Goal: Task Accomplishment & Management: Complete application form

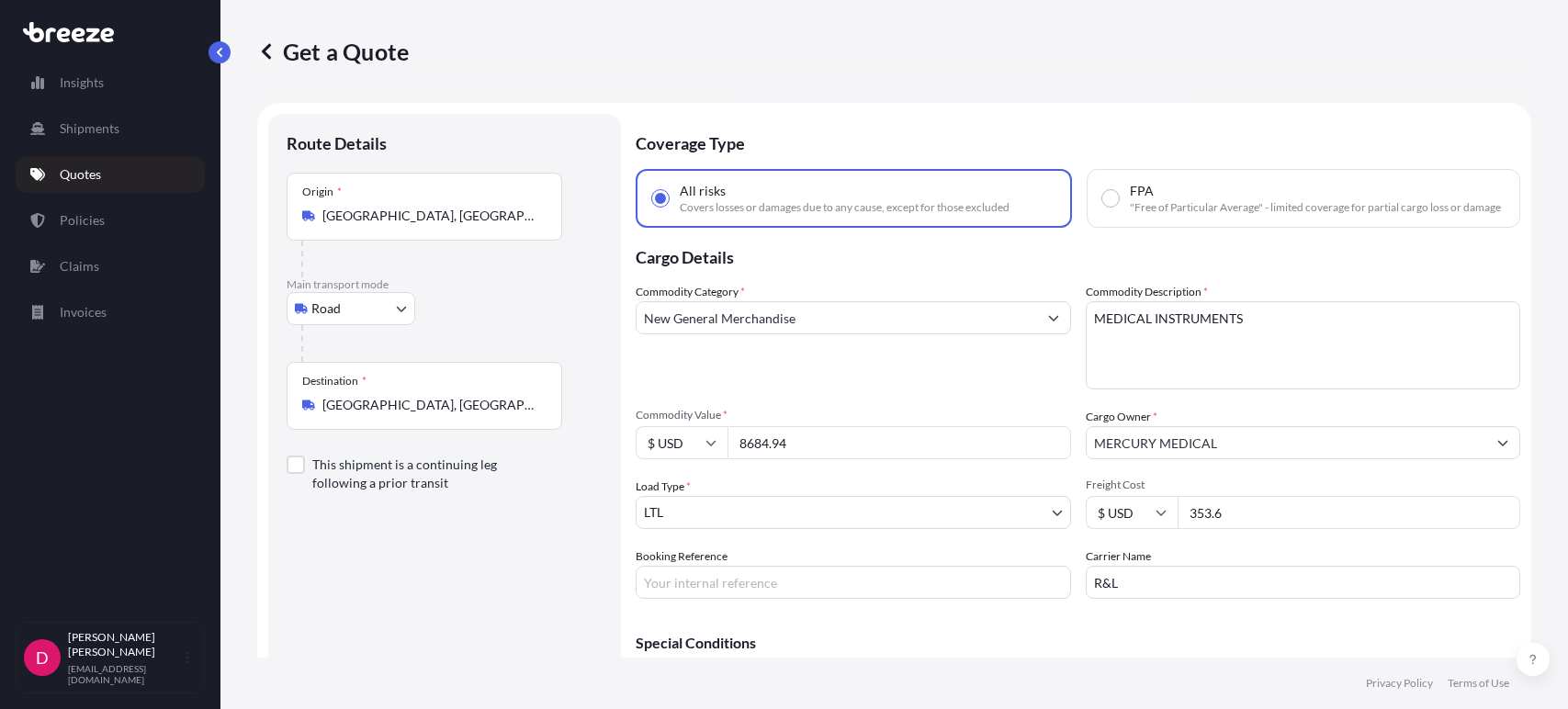
select select "Road"
select select "1"
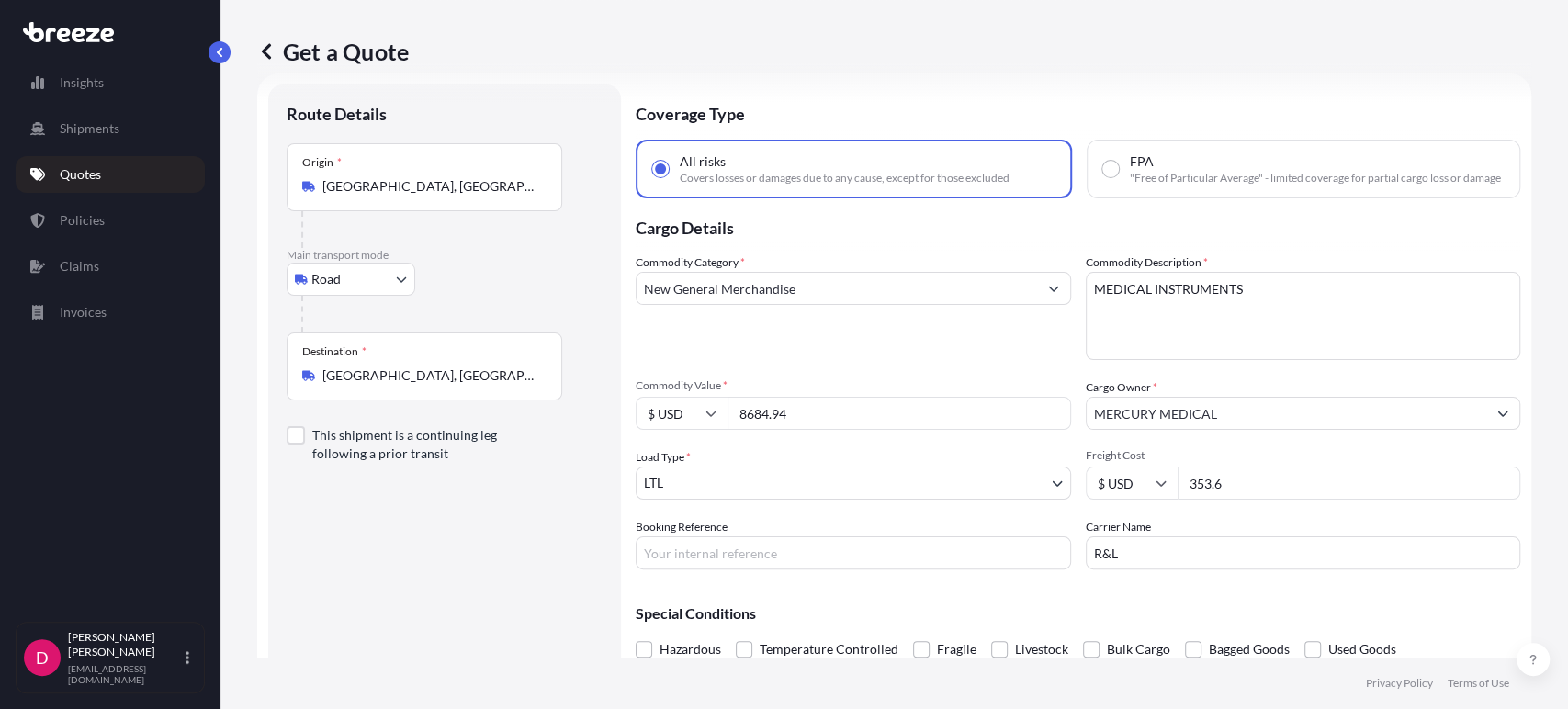
click at [399, 380] on input "[GEOGRAPHIC_DATA], [GEOGRAPHIC_DATA]" at bounding box center [431, 375] width 217 height 19
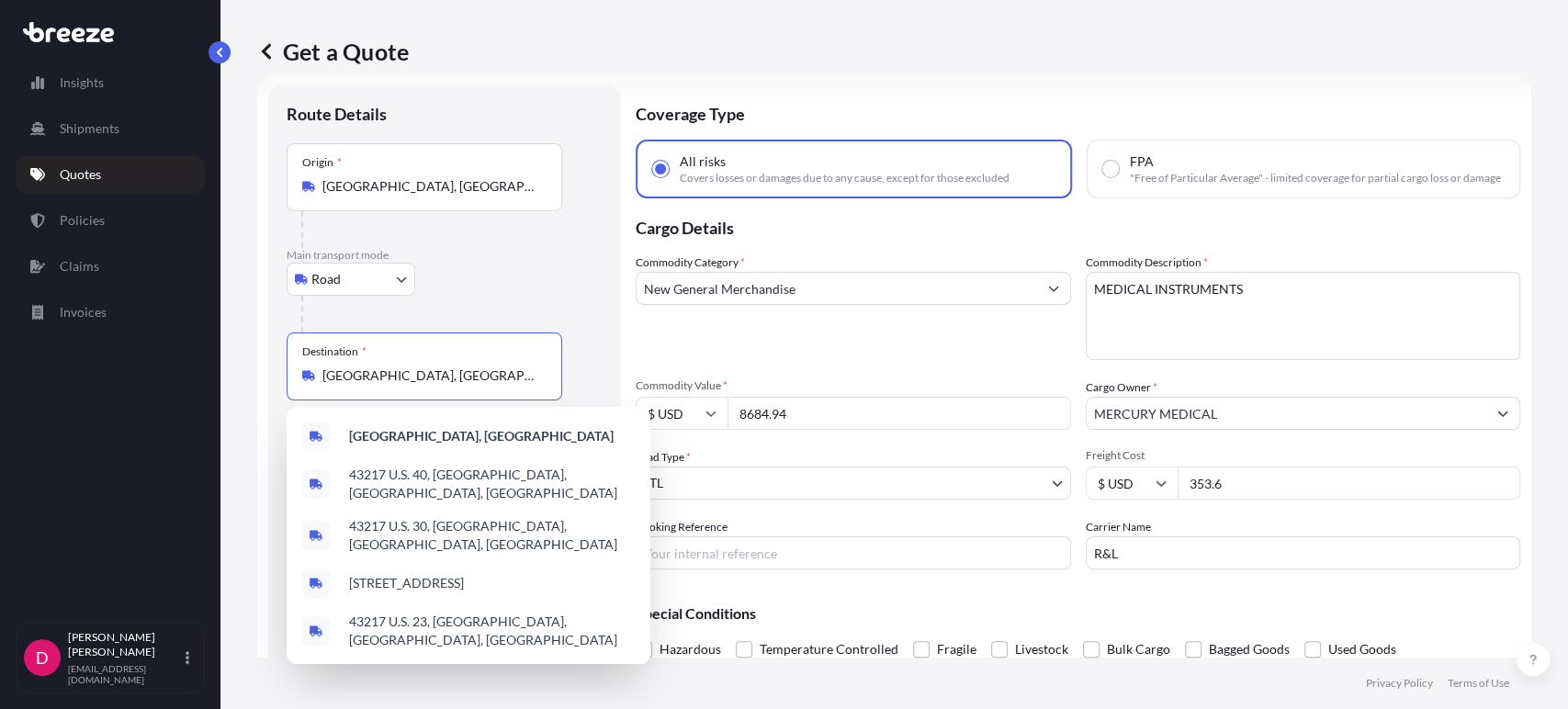
click at [399, 379] on input "[GEOGRAPHIC_DATA], [GEOGRAPHIC_DATA]" at bounding box center [431, 375] width 217 height 19
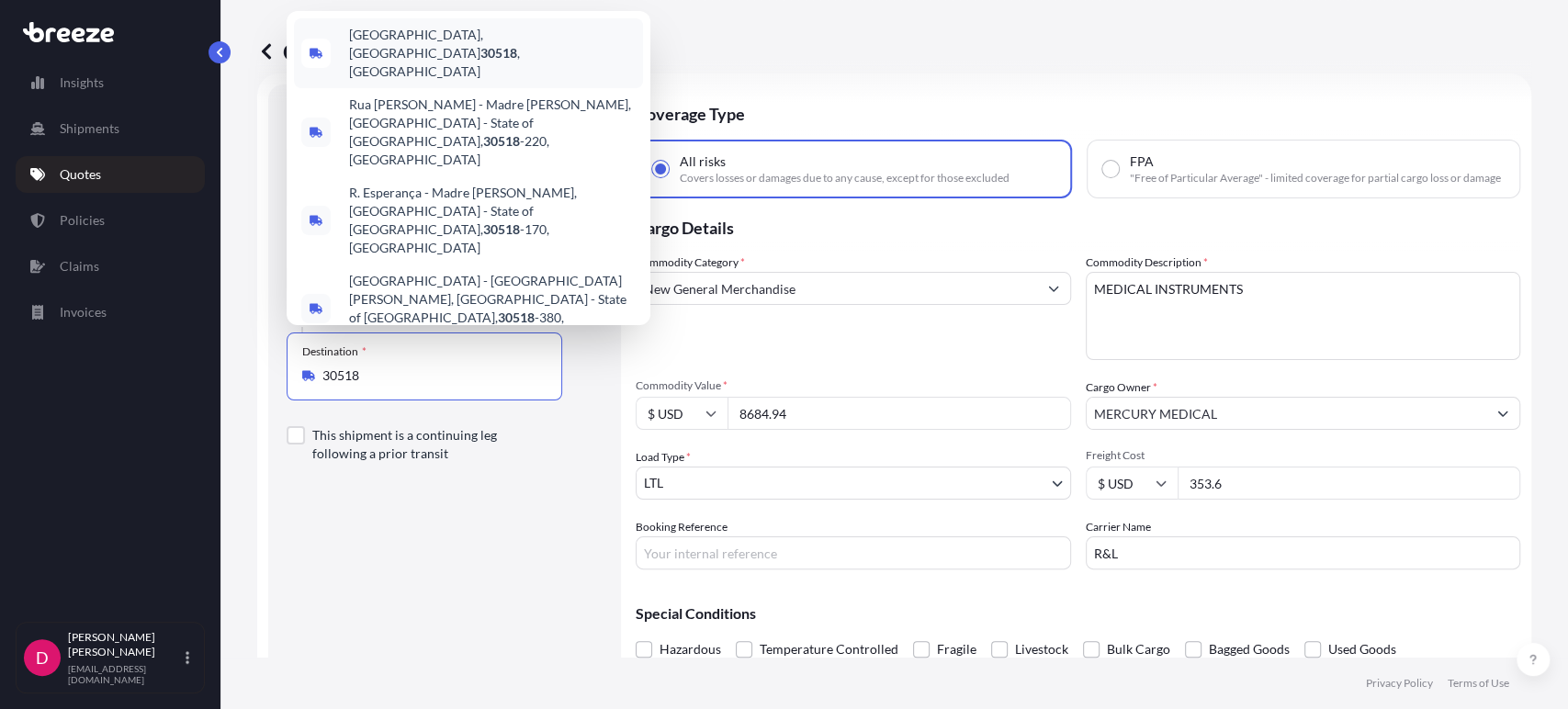
click at [411, 51] on span "[GEOGRAPHIC_DATA] , [GEOGRAPHIC_DATA]" at bounding box center [491, 53] width 287 height 55
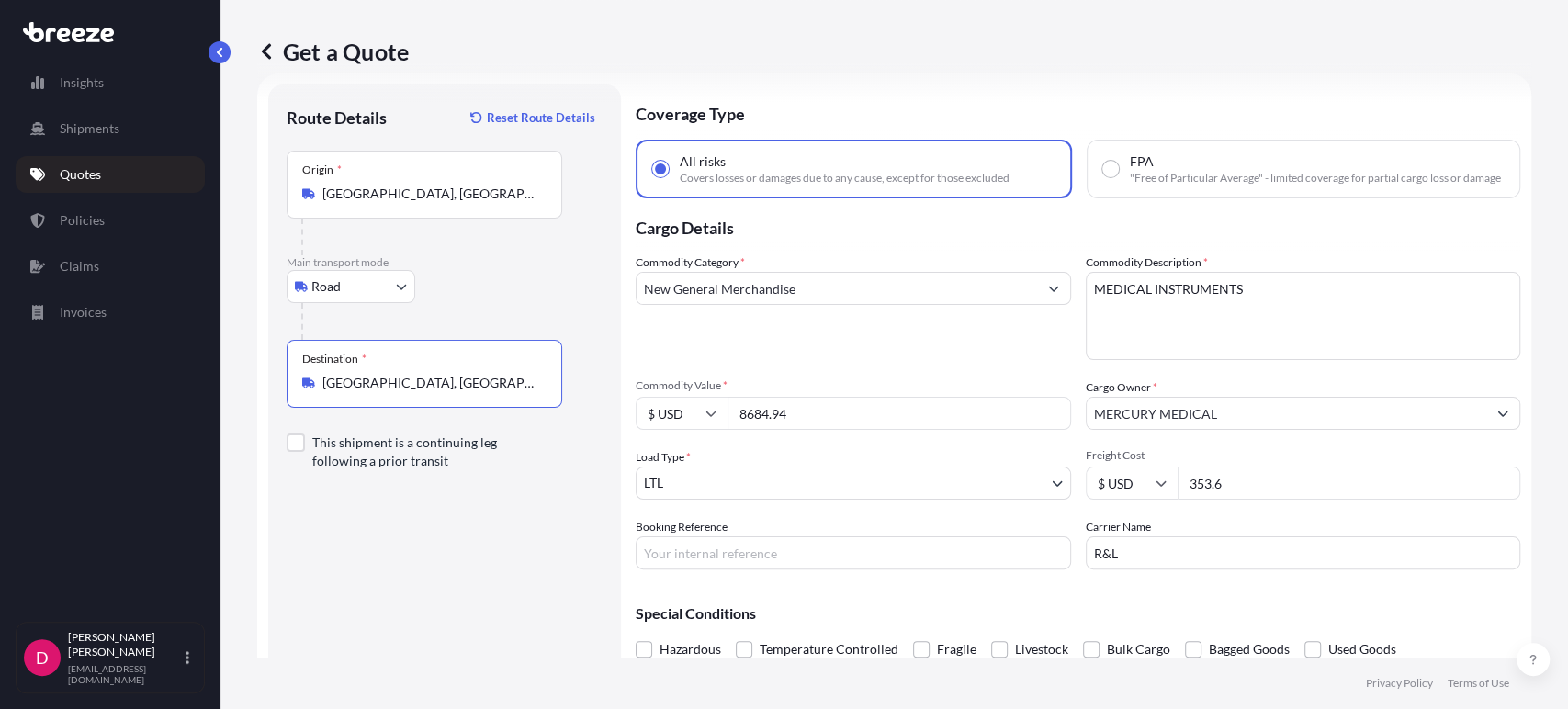
type input "[GEOGRAPHIC_DATA], [GEOGRAPHIC_DATA]"
drag, startPoint x: 821, startPoint y: 407, endPoint x: 722, endPoint y: 399, distance: 99.3
click at [722, 399] on div "Commodity Value * $ USD 8684.94" at bounding box center [852, 403] width 435 height 51
paste input "21654.36"
type input "21654.36"
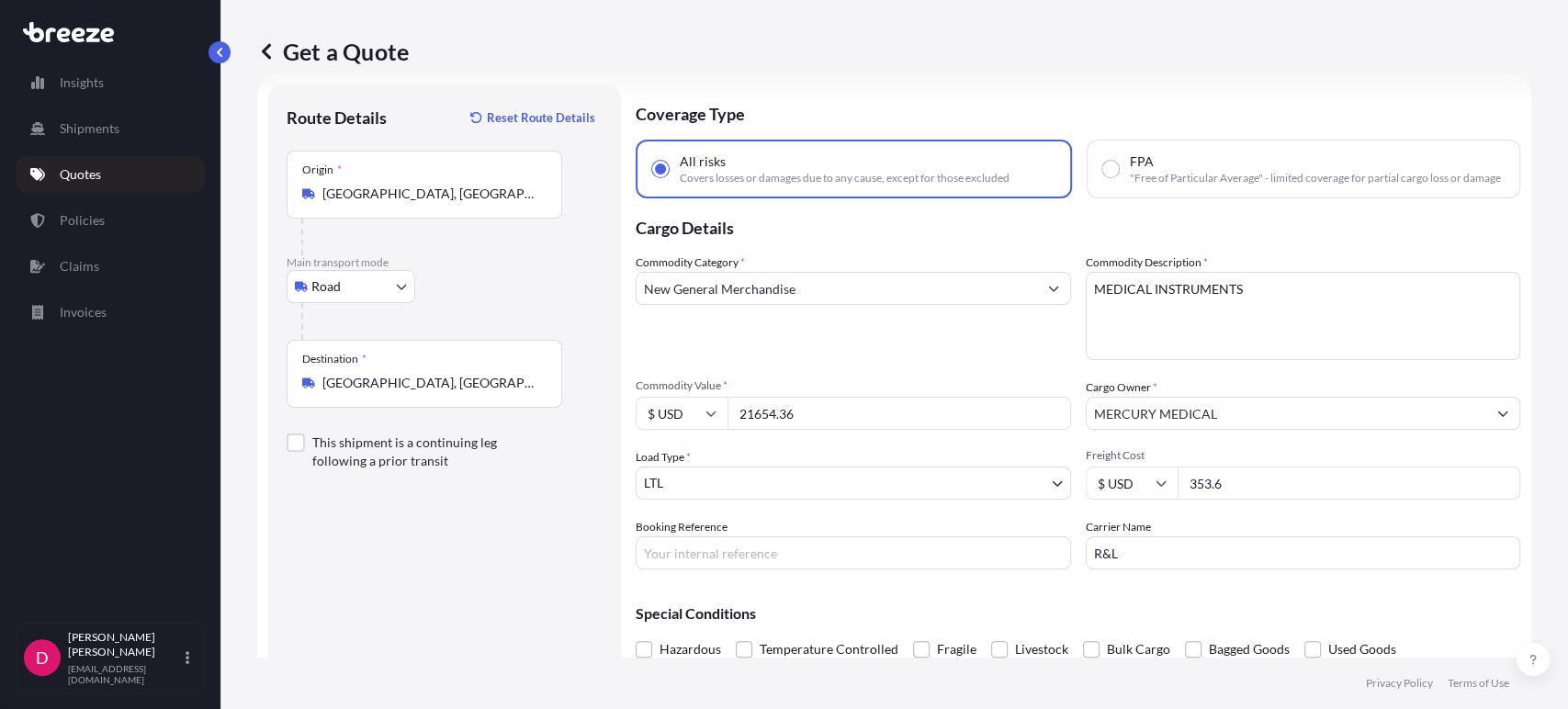
click at [1247, 499] on input "353.6" at bounding box center [1349, 483] width 343 height 33
click at [1247, 498] on input "353.6" at bounding box center [1349, 483] width 343 height 33
type input "220.28"
click at [770, 568] on input "Booking Reference" at bounding box center [852, 552] width 435 height 33
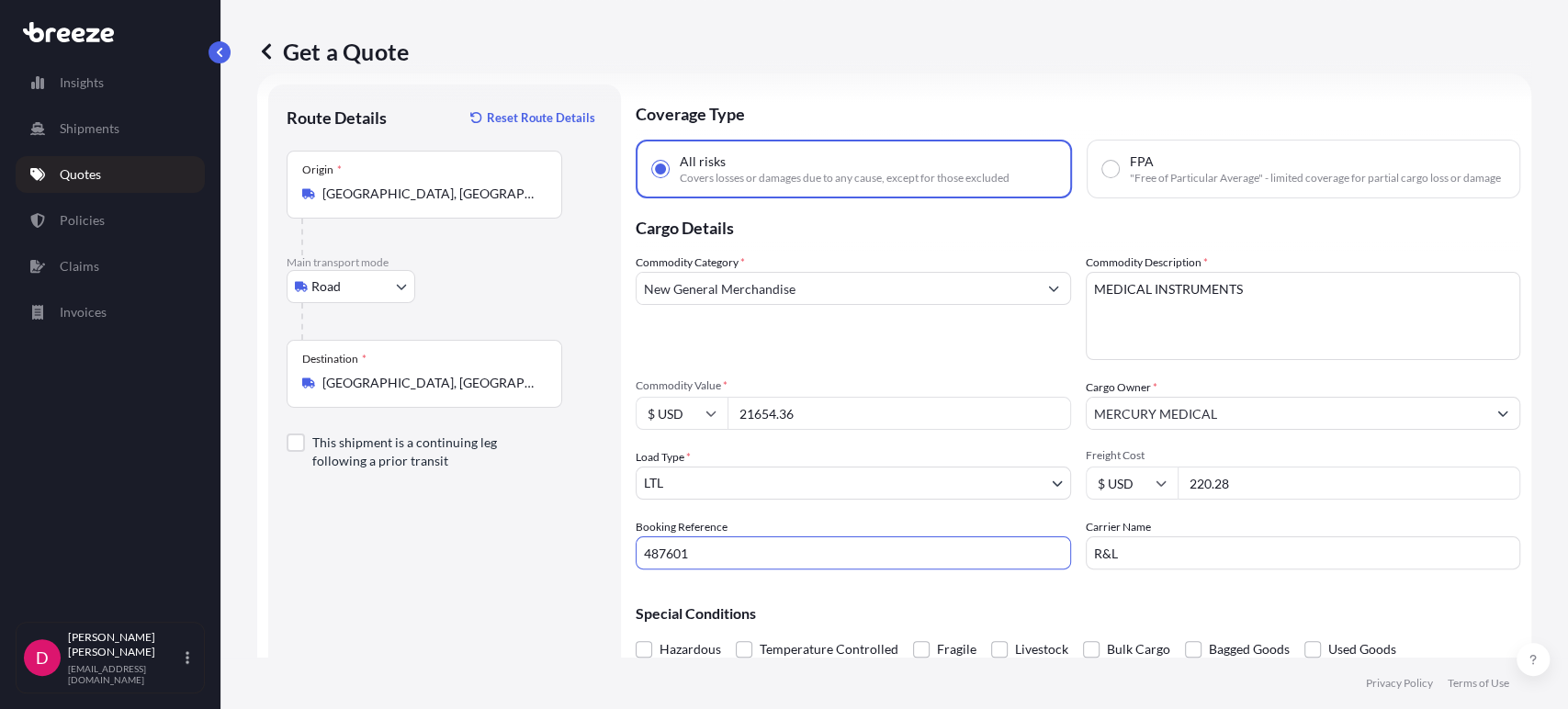
type input "487601"
click at [1128, 568] on input "R&L" at bounding box center [1303, 552] width 435 height 33
click at [1128, 567] on input "R&L" at bounding box center [1303, 552] width 435 height 33
click at [1128, 566] on input "R&L" at bounding box center [1303, 552] width 435 height 33
type input "SOUTHEASTERN"
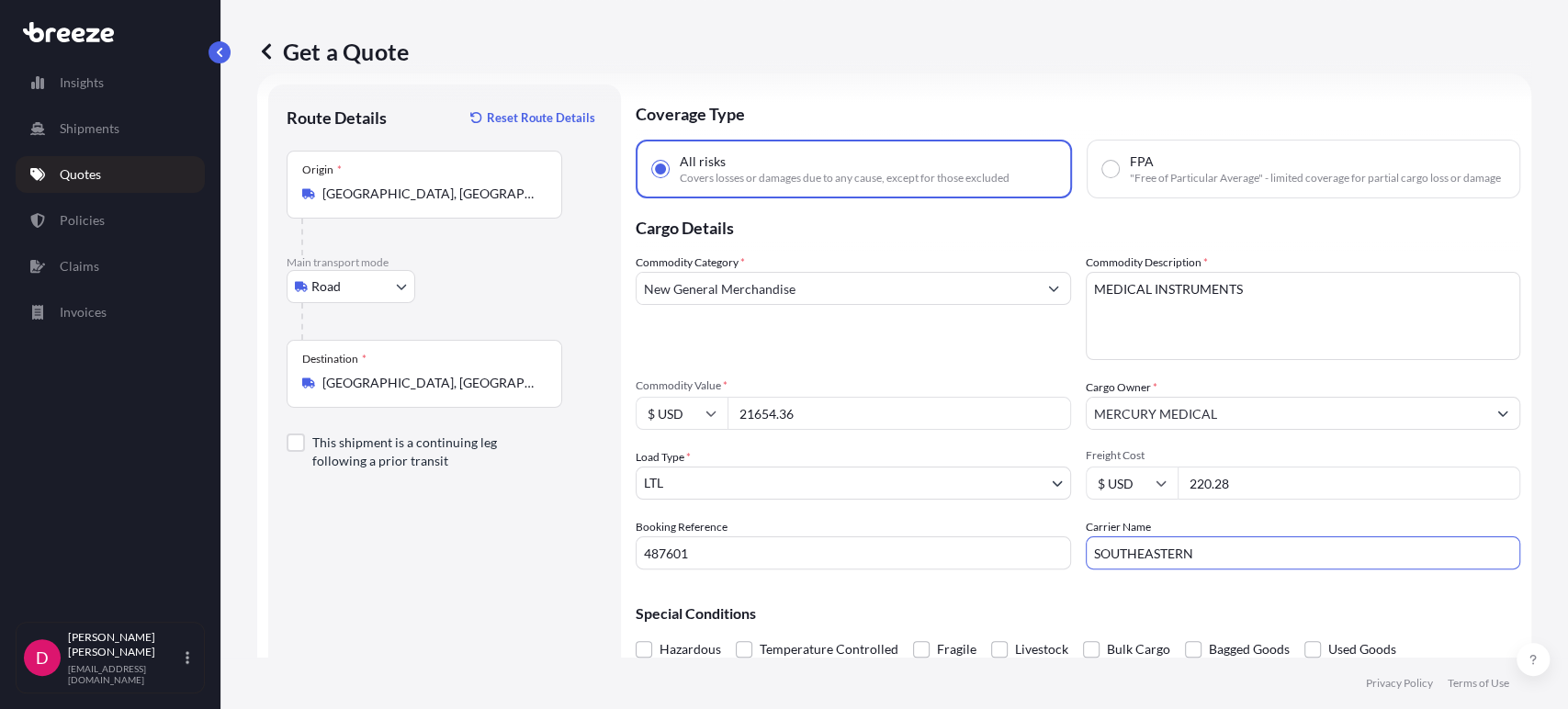
scroll to position [95, 0]
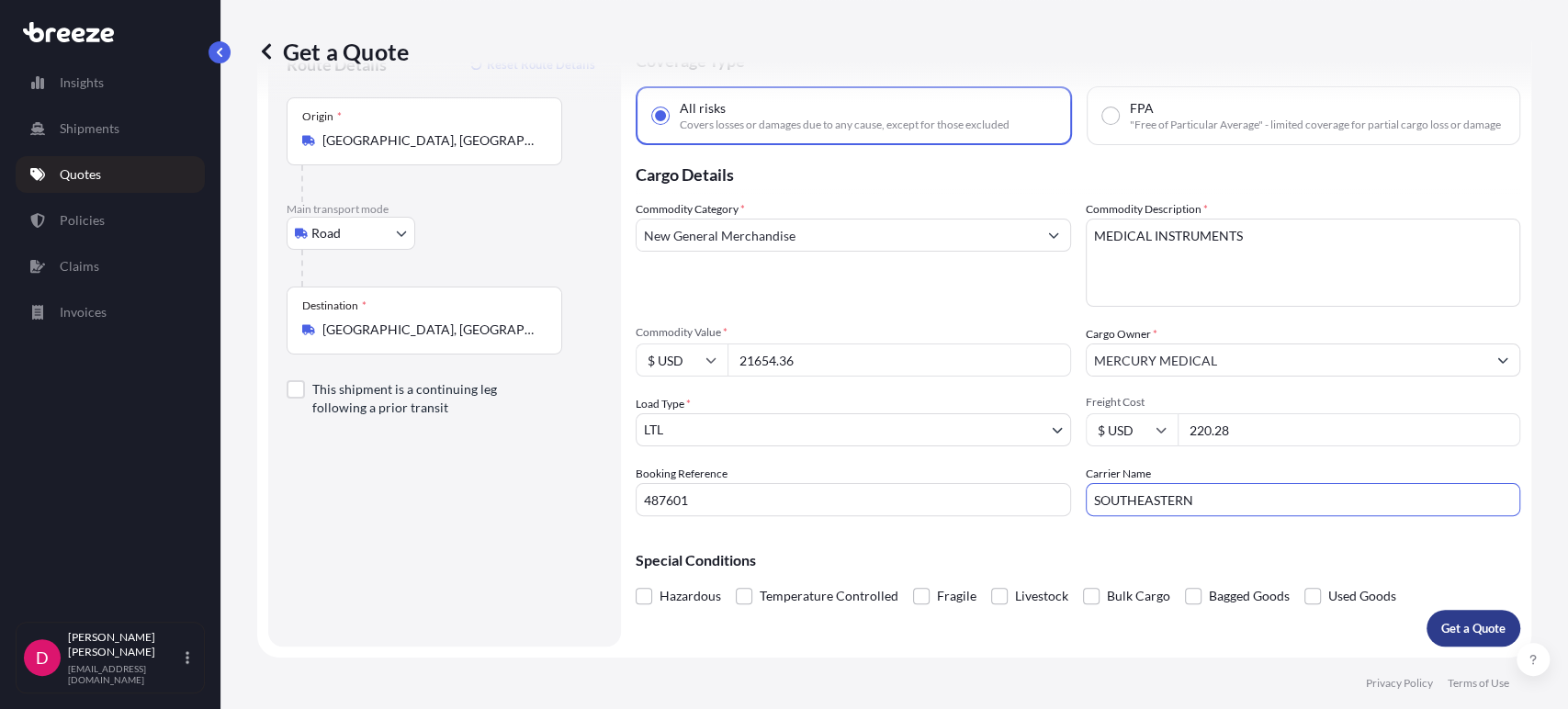
click at [1458, 630] on p "Get a Quote" at bounding box center [1472, 628] width 64 height 19
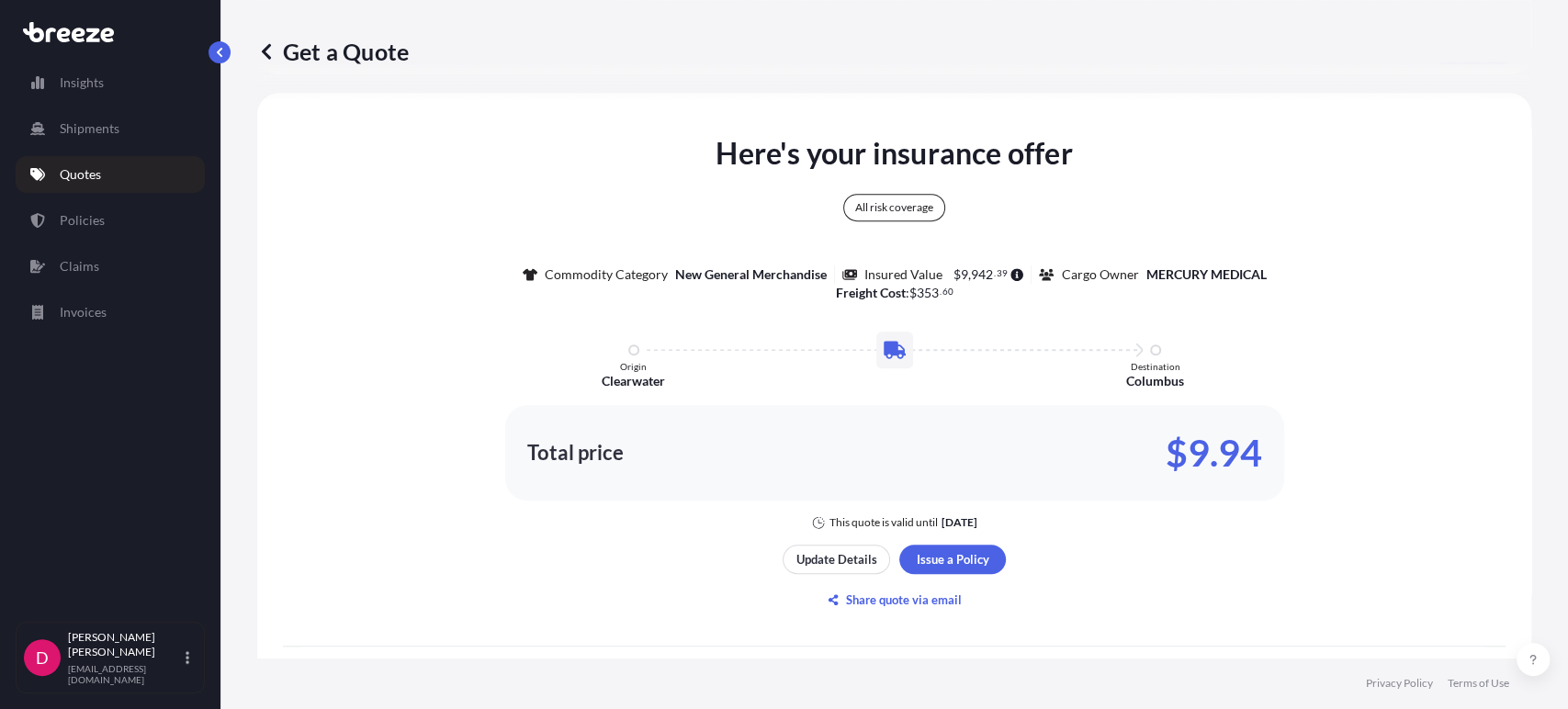
scroll to position [687, 0]
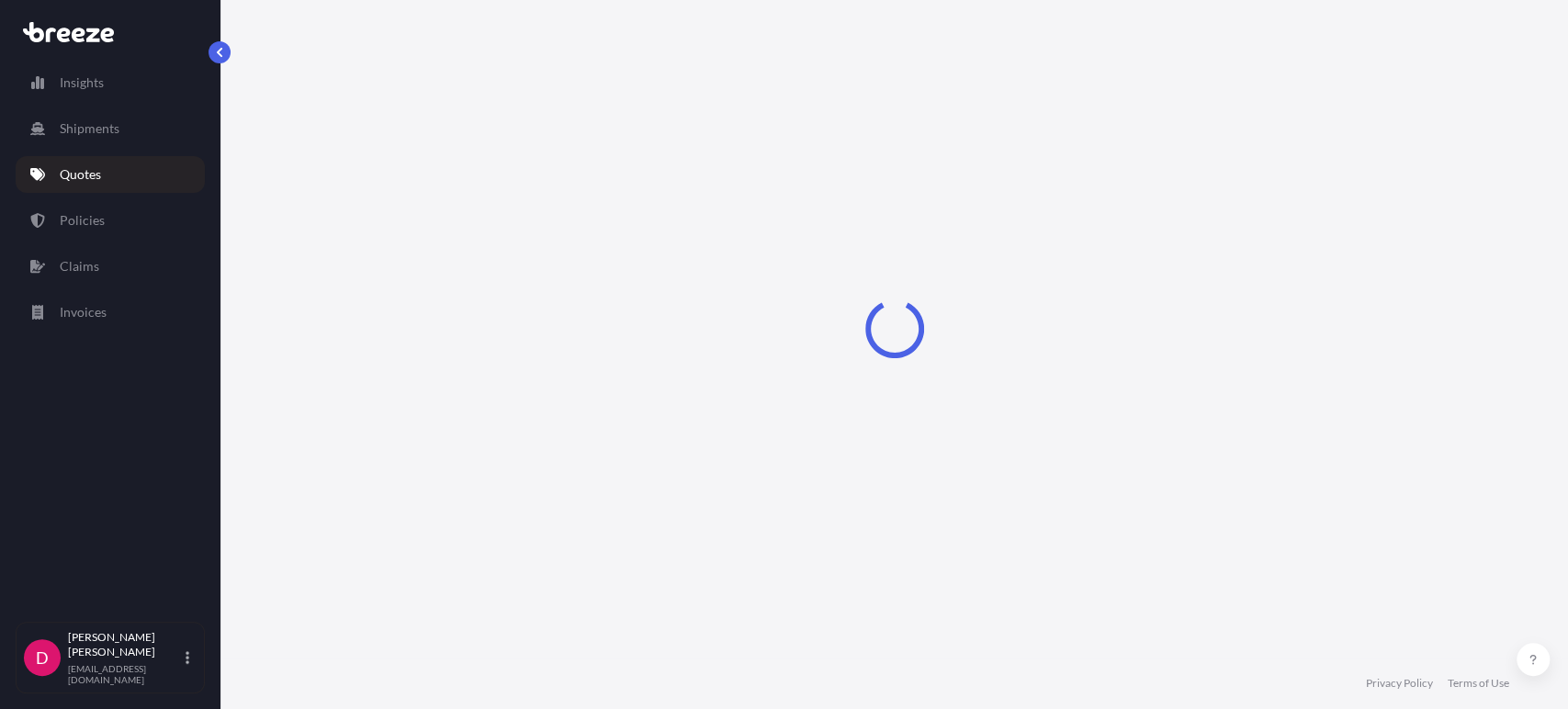
select select "Road"
select select "1"
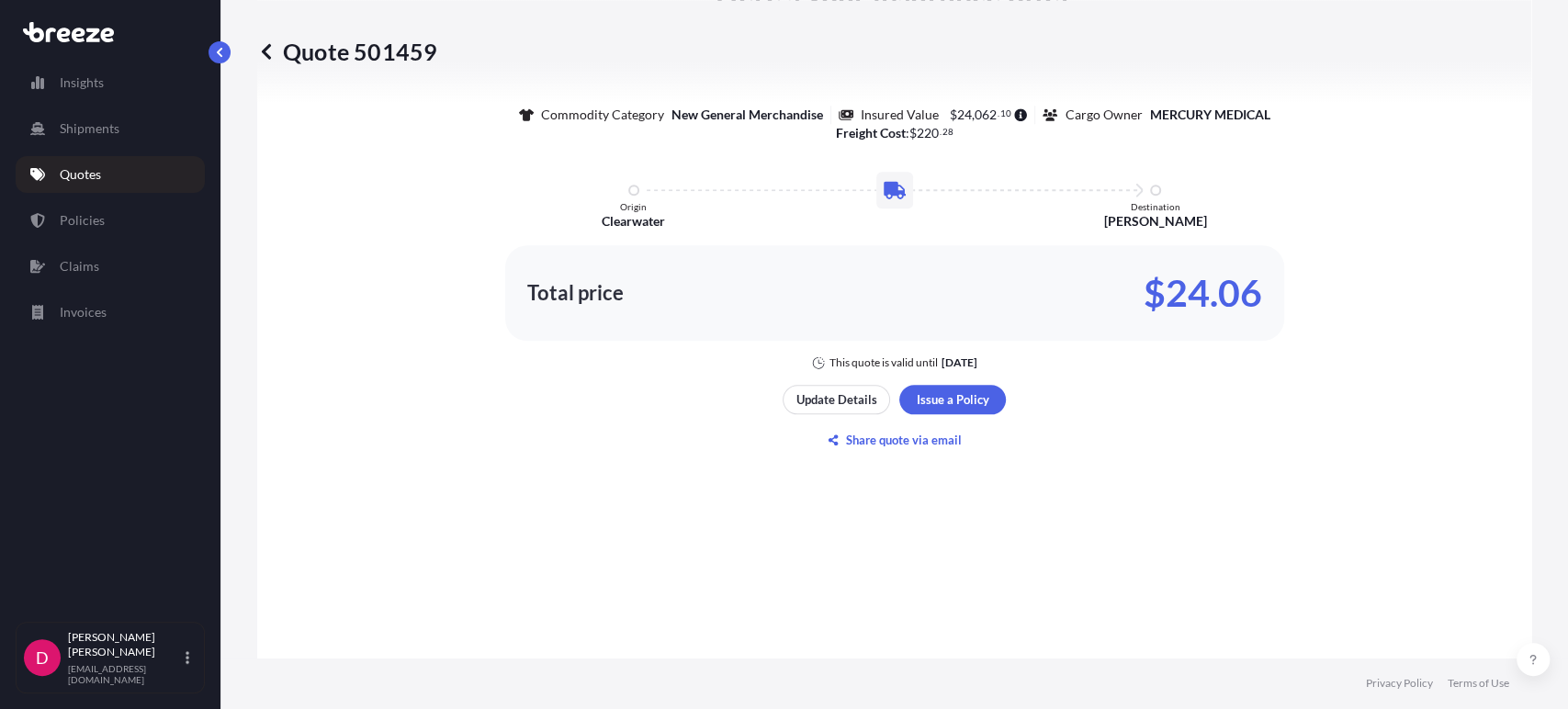
scroll to position [1131, 0]
click at [963, 402] on button "Issue a Policy" at bounding box center [952, 399] width 107 height 30
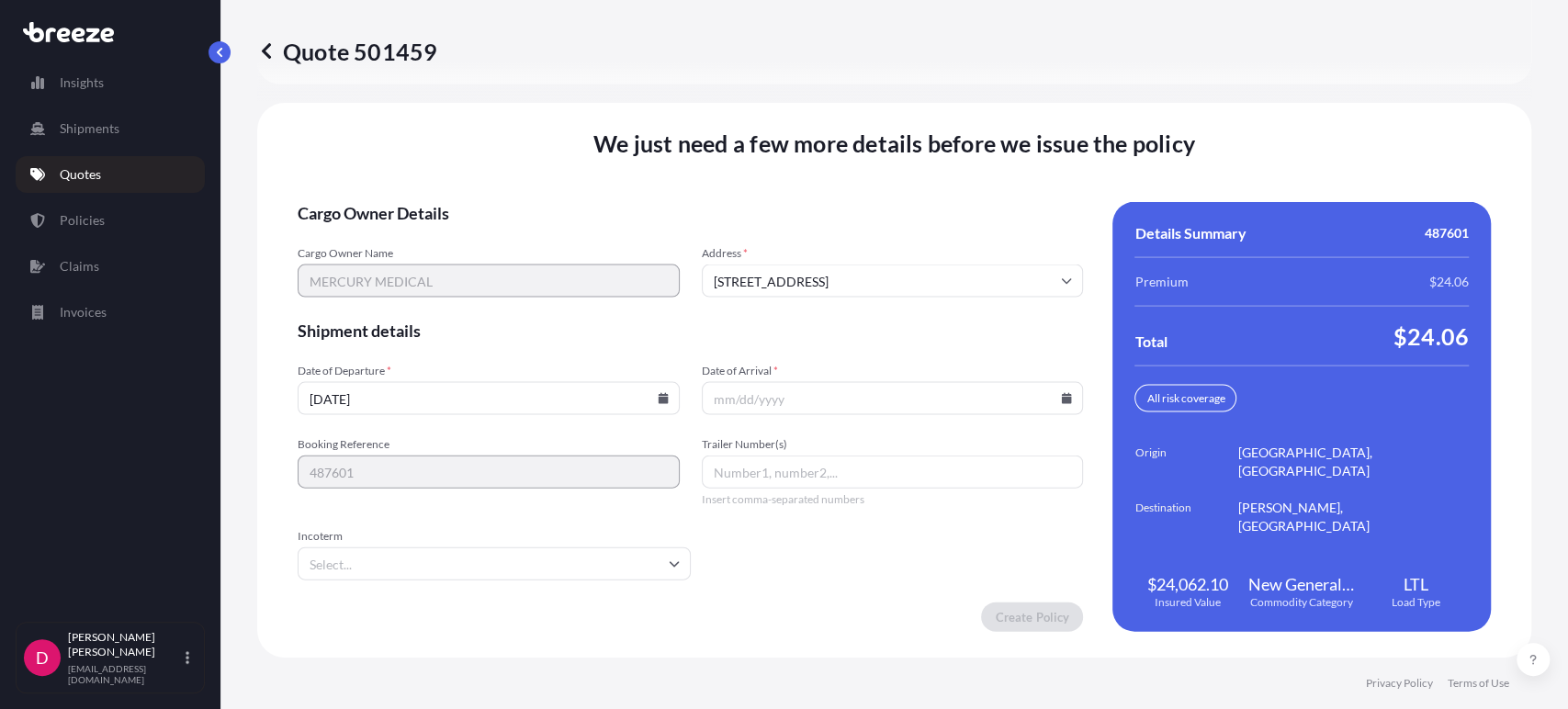
scroll to position [2521, 0]
click at [657, 406] on input "[DATE]" at bounding box center [489, 399] width 382 height 33
click at [646, 393] on input "[DATE]" at bounding box center [489, 399] width 382 height 33
click at [657, 398] on icon at bounding box center [662, 399] width 10 height 11
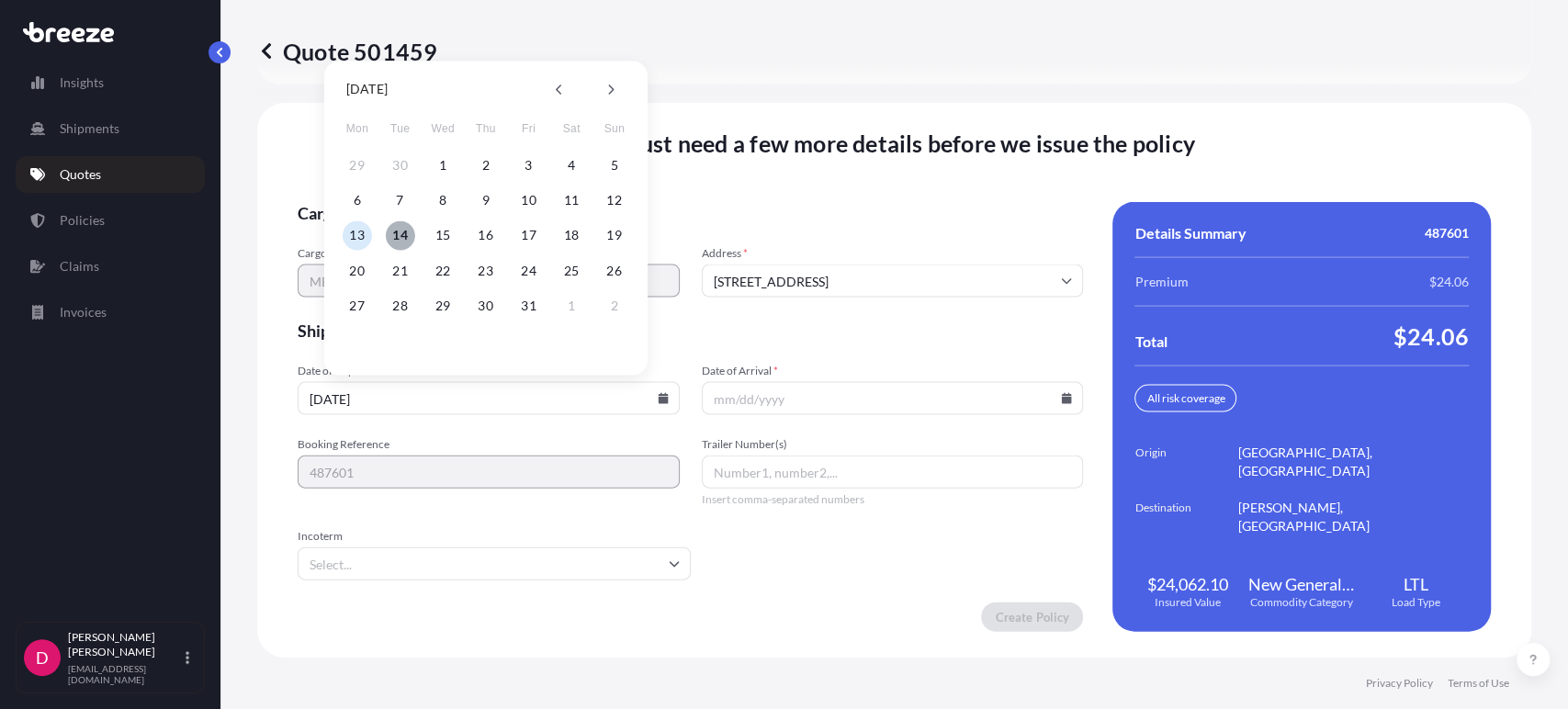
click at [405, 222] on button "14" at bounding box center [401, 235] width 30 height 30
type input "[DATE]"
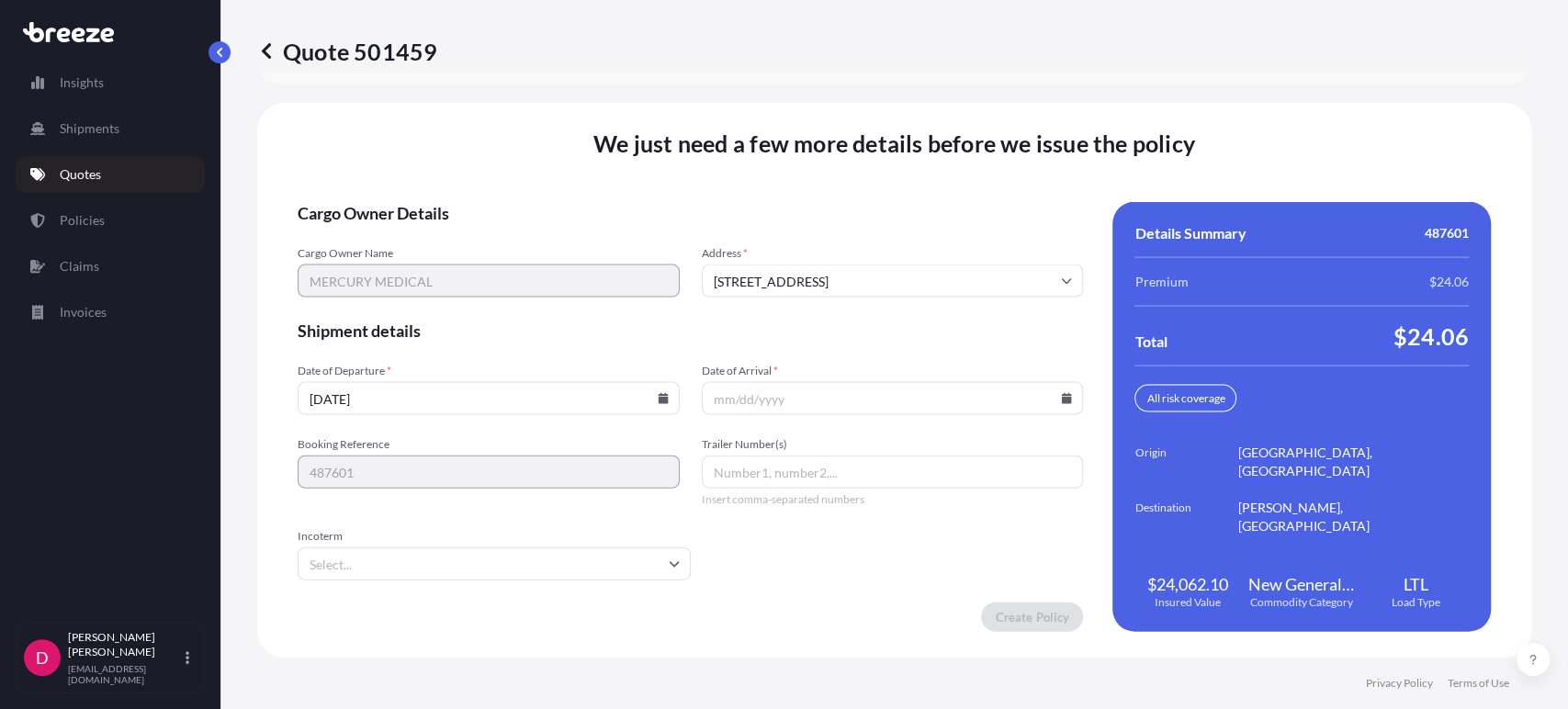
click at [1061, 393] on icon at bounding box center [1066, 399] width 11 height 11
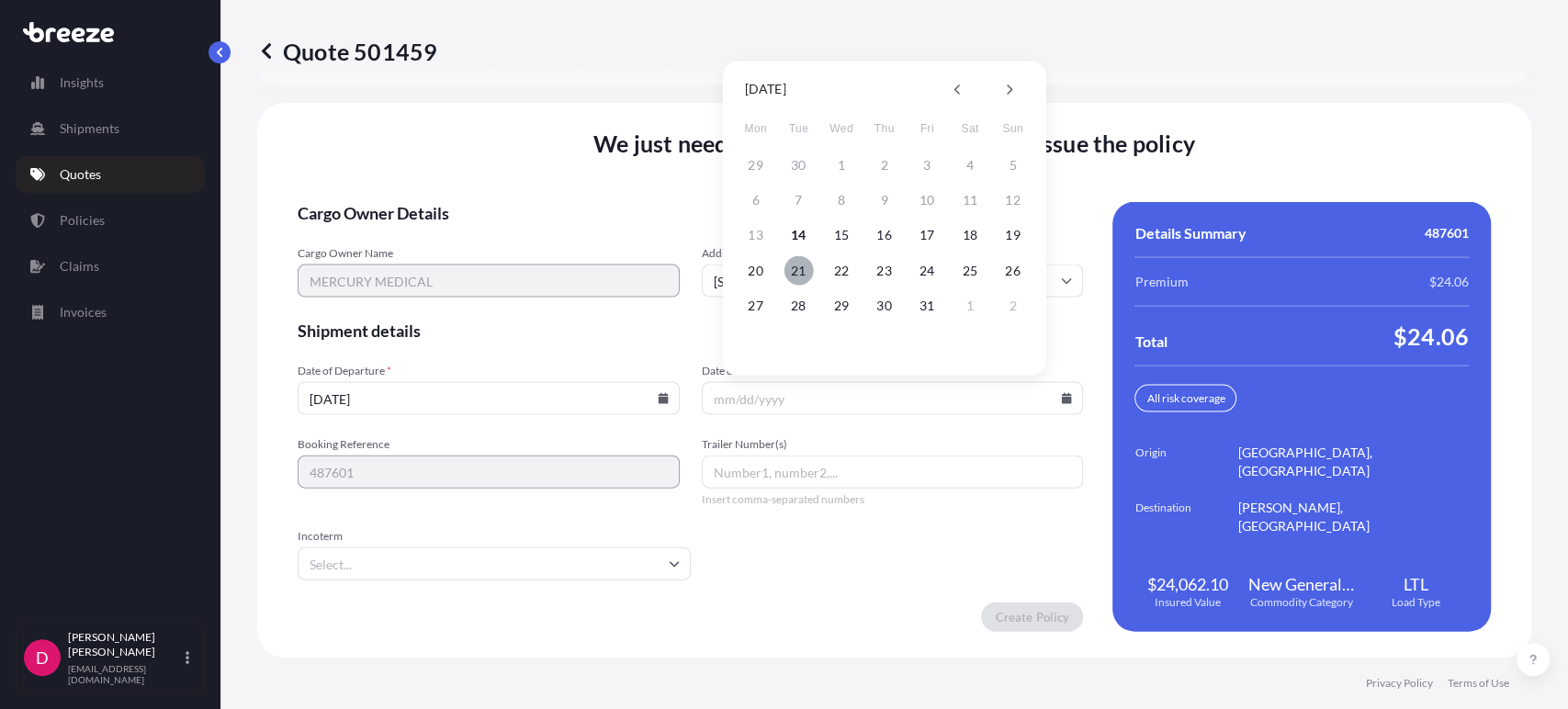
click at [793, 270] on button "21" at bounding box center [798, 270] width 30 height 30
type input "[DATE]"
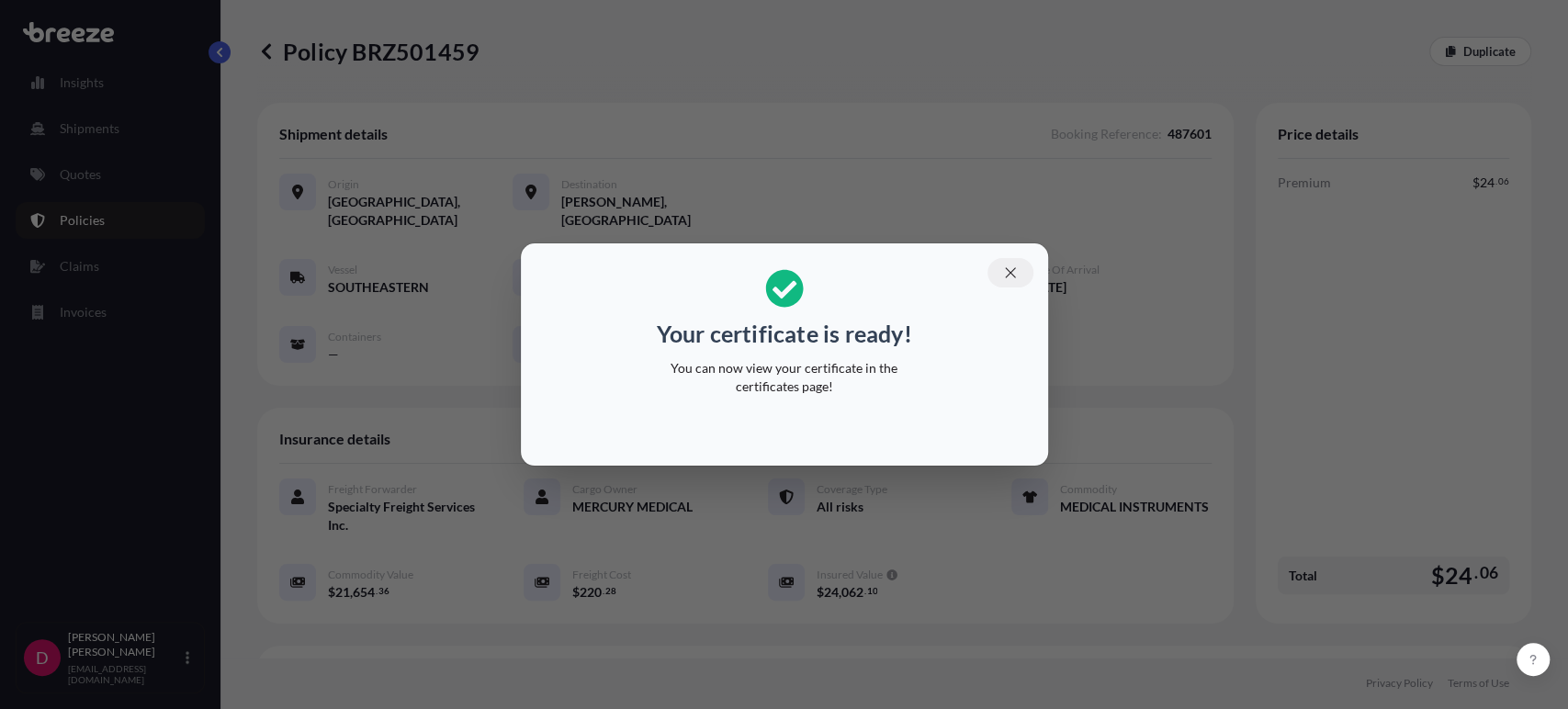
click at [1003, 280] on icon "button" at bounding box center [1011, 272] width 17 height 17
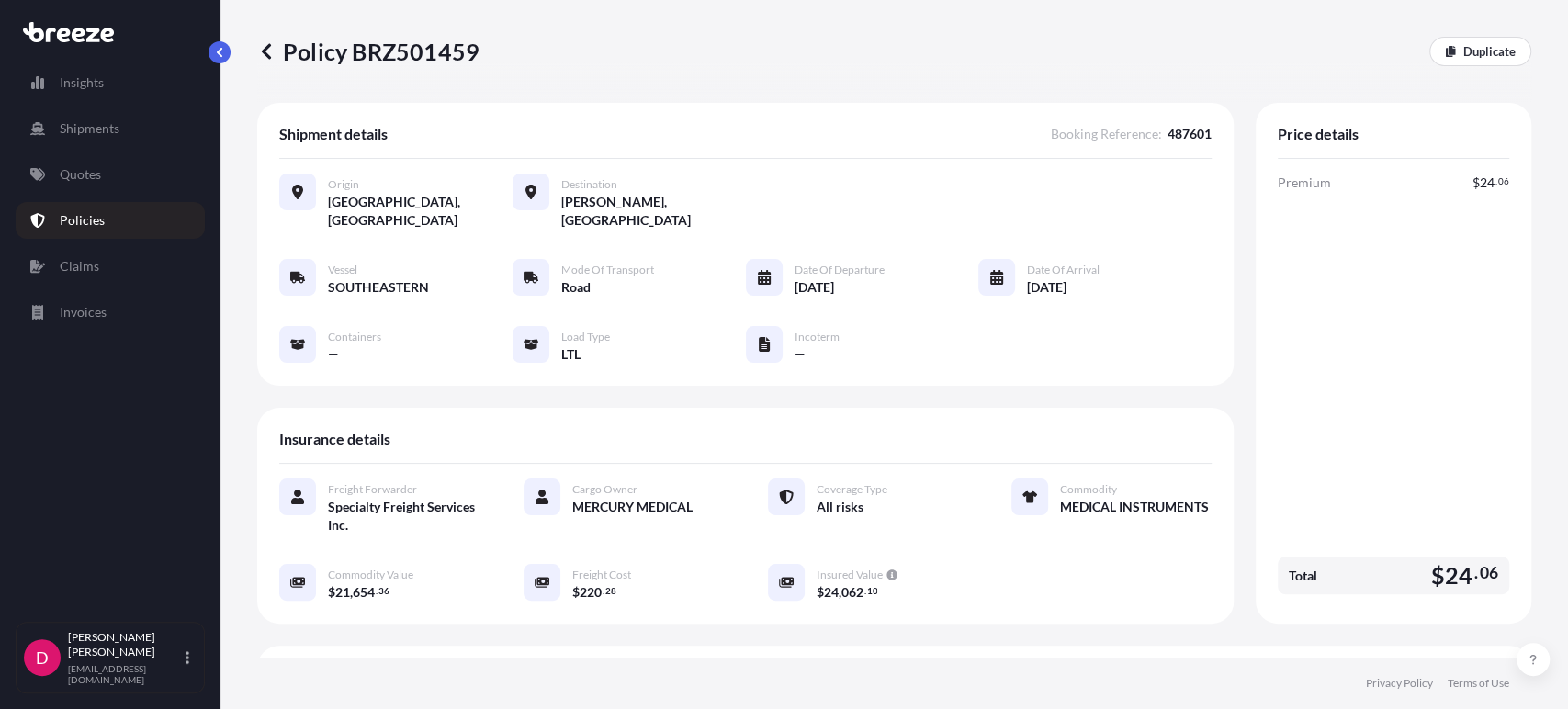
click at [434, 51] on p "Policy BRZ501459" at bounding box center [368, 52] width 223 height 30
click at [434, 50] on p "Policy BRZ501459" at bounding box center [368, 52] width 223 height 30
copy p "BRZ501459"
